Goal: Check status

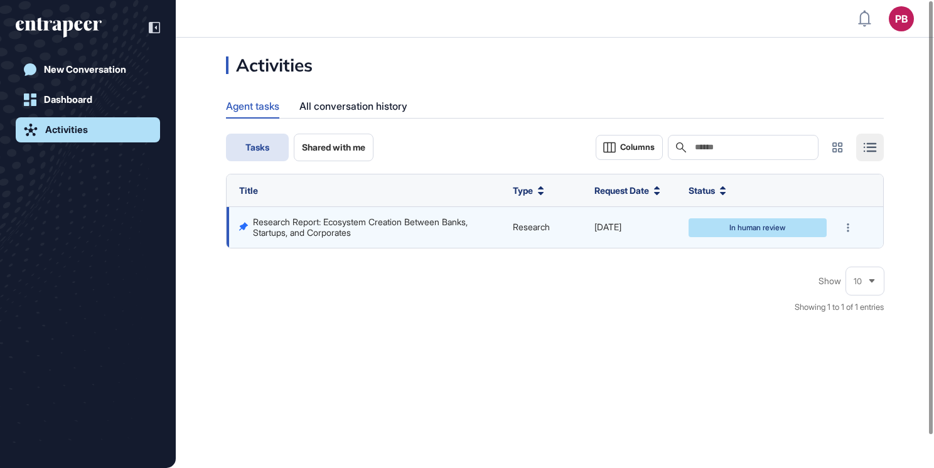
click at [743, 228] on div "In human review" at bounding box center [757, 228] width 119 height 8
click at [852, 230] on div at bounding box center [848, 228] width 18 height 18
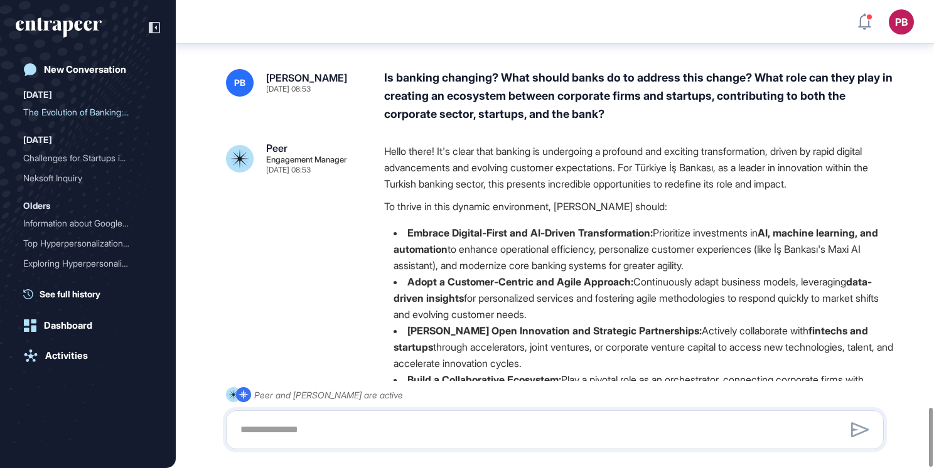
scroll to position [3210, 0]
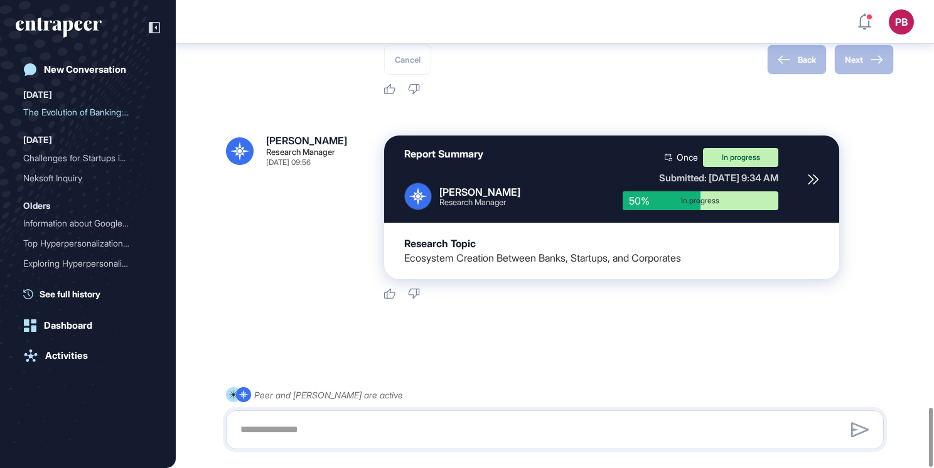
click at [710, 183] on div "Submitted: Sep 25th, 2025 - 9:34 AM" at bounding box center [701, 178] width 156 height 12
click at [818, 178] on icon at bounding box center [813, 179] width 11 height 11
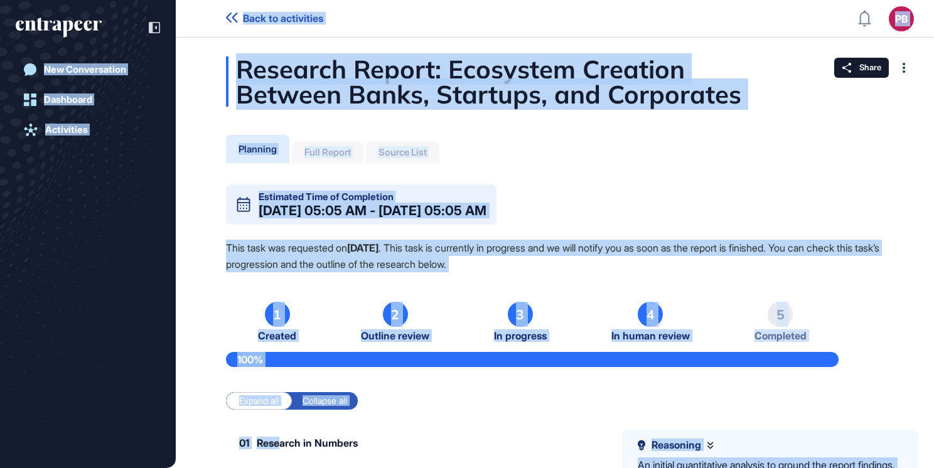
click at [297, 468] on html "Back to activities PB Dashboard Profile My Content Request More Data New Conver…" at bounding box center [467, 234] width 934 height 468
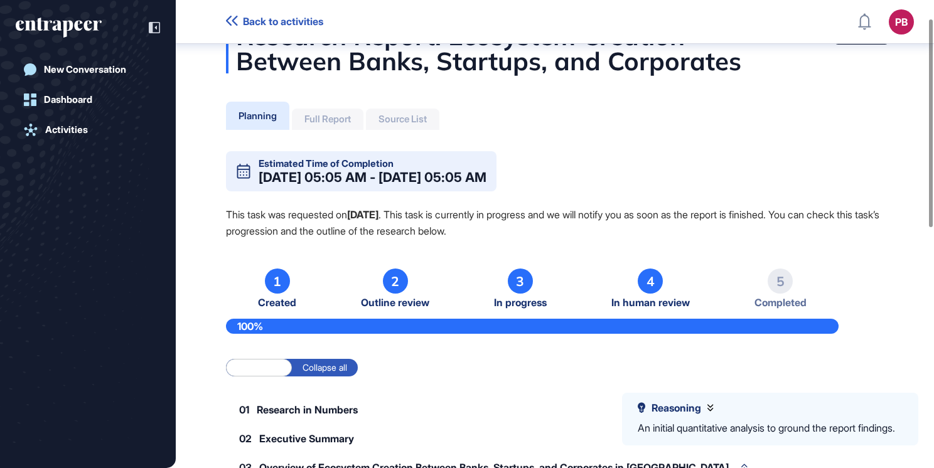
scroll to position [43, 0]
